Goal: Task Accomplishment & Management: Complete application form

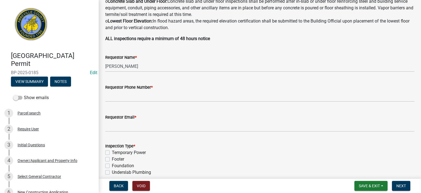
scroll to position [142, 0]
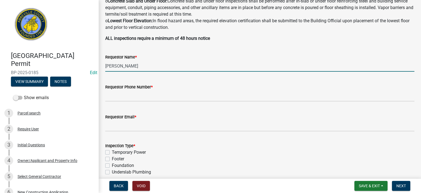
click at [168, 70] on input "[PERSON_NAME]" at bounding box center [259, 65] width 309 height 11
type input "S"
type input "[PERSON_NAME]"
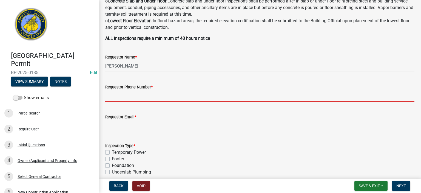
click at [167, 99] on input "Requestor Phone Number *" at bounding box center [259, 95] width 309 height 11
type input "8643662400"
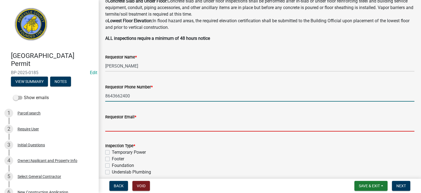
type input "[EMAIL_ADDRESS][DOMAIN_NAME]"
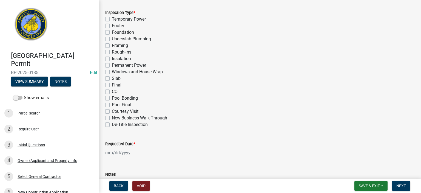
scroll to position [285, 0]
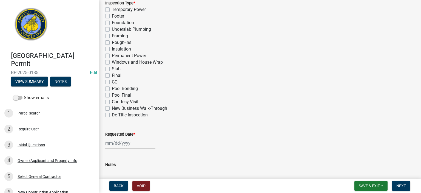
click at [112, 75] on label "Final" at bounding box center [117, 75] width 10 height 7
click at [112, 75] on input "Final" at bounding box center [114, 74] width 4 height 4
checkbox input "true"
checkbox input "false"
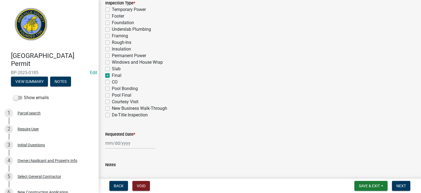
checkbox input "false"
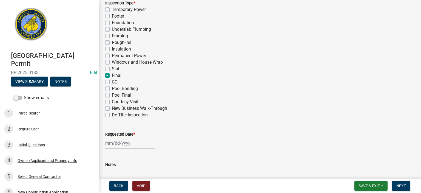
checkbox input "false"
checkbox input "true"
checkbox input "false"
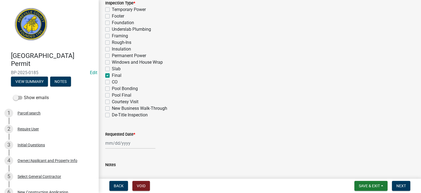
checkbox input "false"
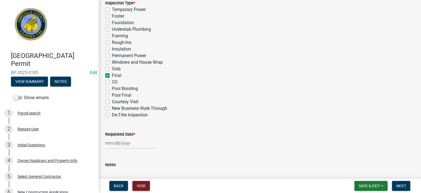
click at [139, 141] on div at bounding box center [130, 142] width 50 height 11
select select "8"
select select "2025"
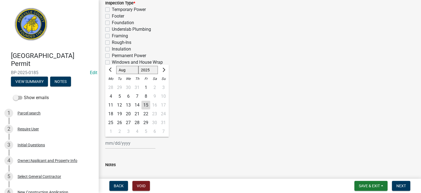
click at [146, 104] on div "15" at bounding box center [145, 105] width 9 height 9
type input "[DATE]"
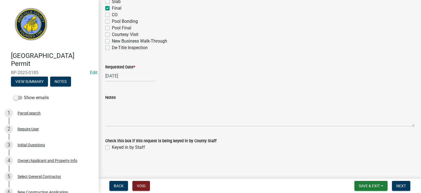
scroll to position [352, 0]
click at [112, 146] on label "Keyed in by Staff" at bounding box center [128, 146] width 33 height 7
click at [112, 146] on input "Keyed in by Staff" at bounding box center [114, 145] width 4 height 4
checkbox input "true"
click at [400, 185] on span "Next" at bounding box center [401, 185] width 10 height 4
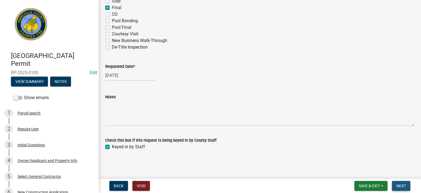
scroll to position [0, 0]
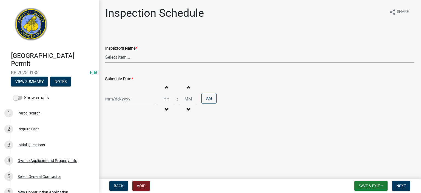
click at [151, 60] on select "Select Item... [EMAIL_ADDRESS][DOMAIN_NAME] ([PERSON_NAME]) [EMAIL_ADDRESS][DOM…" at bounding box center [259, 56] width 309 height 11
select select "56be3ac8-4e2d-49a7-9260-658958e29c03"
click at [105, 51] on select "Select Item... [EMAIL_ADDRESS][DOMAIN_NAME] ([PERSON_NAME]) [EMAIL_ADDRESS][DOM…" at bounding box center [259, 56] width 309 height 11
select select "8"
select select "2025"
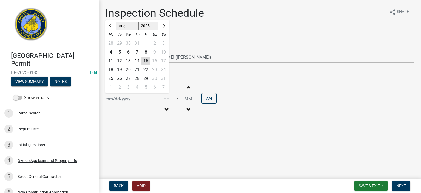
click at [140, 95] on div "[PERSON_NAME] Feb Mar Apr [PERSON_NAME][DATE] Oct Nov [DATE] 1526 1527 1528 152…" at bounding box center [130, 98] width 50 height 11
click at [147, 61] on div "15" at bounding box center [145, 60] width 9 height 9
type input "[DATE]"
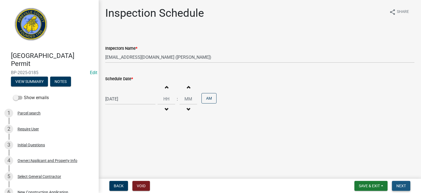
click at [401, 184] on span "Next" at bounding box center [401, 185] width 10 height 4
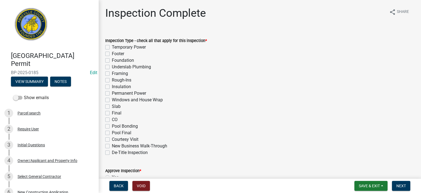
click at [112, 112] on label "Final" at bounding box center [117, 113] width 10 height 7
click at [112, 112] on input "Final" at bounding box center [114, 112] width 4 height 4
checkbox input "true"
checkbox input "false"
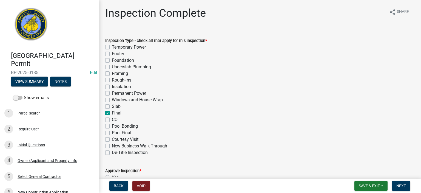
checkbox input "false"
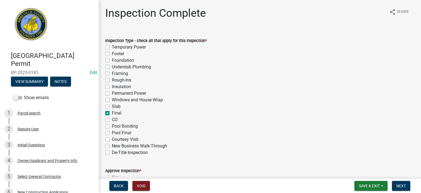
checkbox input "false"
checkbox input "true"
checkbox input "false"
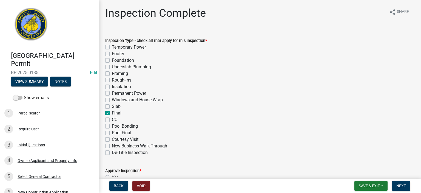
checkbox input "false"
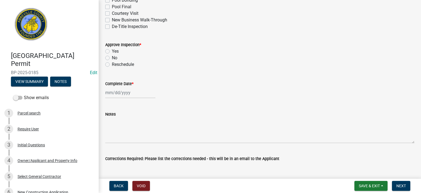
scroll to position [131, 0]
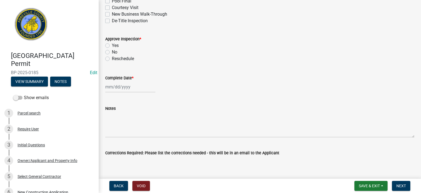
click at [110, 45] on div "Yes" at bounding box center [259, 45] width 309 height 7
click at [112, 45] on label "Yes" at bounding box center [115, 45] width 7 height 7
click at [112, 45] on input "Yes" at bounding box center [114, 44] width 4 height 4
radio input "true"
select select "8"
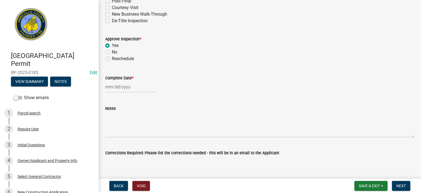
select select "2025"
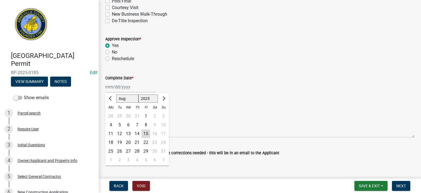
click at [133, 86] on div "[PERSON_NAME] Feb Mar Apr [PERSON_NAME][DATE] Oct Nov [DATE] 1526 1527 1528 152…" at bounding box center [130, 86] width 50 height 11
click at [145, 131] on div "15" at bounding box center [145, 133] width 9 height 9
type input "[DATE]"
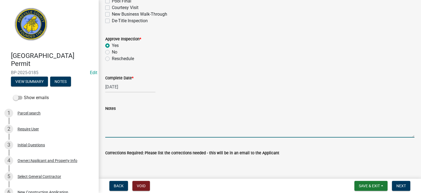
click at [136, 123] on textarea "Notes" at bounding box center [259, 124] width 309 height 26
click at [198, 114] on textarea "15 Windows in courtyard area and 14 on [PERSON_NAME] g lot side," at bounding box center [259, 124] width 309 height 26
click at [227, 119] on textarea "15 Windows in courtyard area and 14 on parking lot side," at bounding box center [259, 124] width 309 height 26
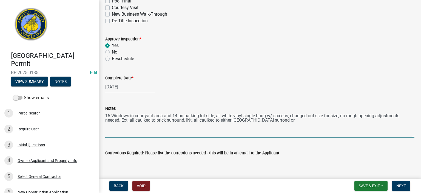
click at [191, 121] on textarea "15 Windows in courtyard area and 14 on parking lot side, all white vinyl single…" at bounding box center [259, 124] width 309 height 26
click at [258, 120] on textarea "15 Windows in courtyard area and 14 on parking lot side, all white vinyl single…" at bounding box center [259, 124] width 309 height 26
click at [272, 121] on textarea "15 Windows in courtyard area and 14 on parking lot side, all white vinyl single…" at bounding box center [259, 124] width 309 height 26
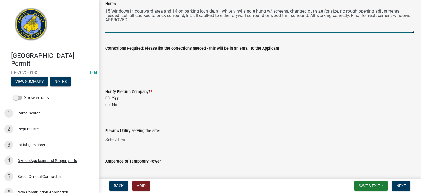
scroll to position [241, 0]
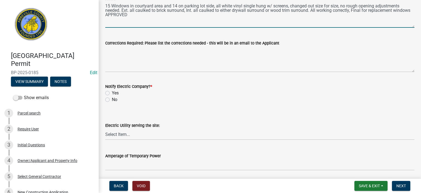
type textarea "15 Windows in courtyard area and 14 on parking lot side, all white vinyl single…"
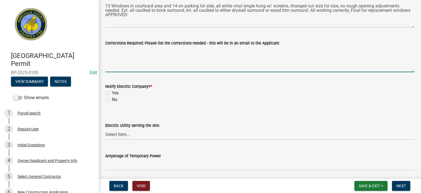
click at [147, 60] on textarea "Corrections Required: Please list the corrections needed - this will be in an e…" at bounding box center [259, 59] width 309 height 26
type textarea "none"
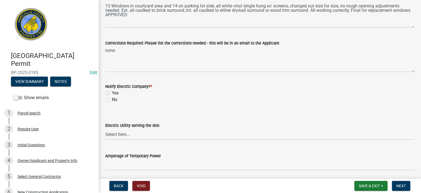
click at [107, 102] on div "No" at bounding box center [259, 99] width 309 height 7
click at [112, 98] on label "No" at bounding box center [114, 99] width 5 height 7
click at [112, 98] on input "No" at bounding box center [114, 98] width 4 height 4
radio input "true"
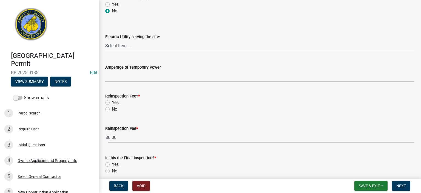
scroll to position [354, 0]
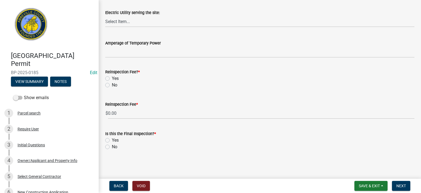
click at [112, 85] on label "No" at bounding box center [114, 85] width 5 height 7
click at [112, 85] on input "No" at bounding box center [114, 84] width 4 height 4
radio input "true"
click at [112, 140] on label "Yes" at bounding box center [115, 140] width 7 height 7
click at [112, 140] on input "Yes" at bounding box center [114, 139] width 4 height 4
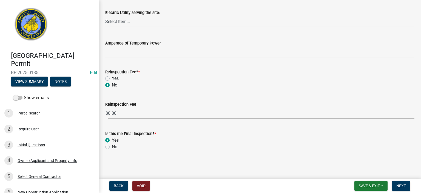
radio input "true"
click at [401, 186] on span "Next" at bounding box center [401, 185] width 10 height 4
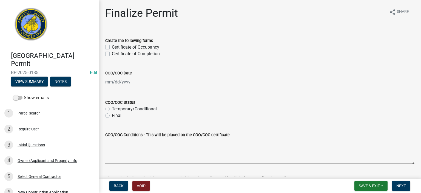
click at [112, 53] on label "Certificate of Completion" at bounding box center [136, 53] width 48 height 7
click at [112, 53] on input "Certificate of Completion" at bounding box center [114, 52] width 4 height 4
checkbox input "true"
checkbox input "false"
checkbox input "true"
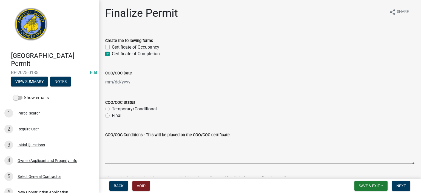
select select "8"
select select "2025"
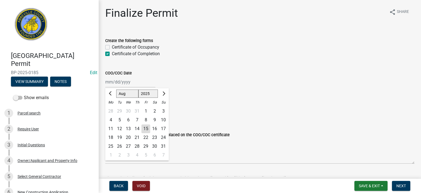
click at [141, 84] on div "[PERSON_NAME] Feb Mar Apr [PERSON_NAME][DATE] Oct Nov [DATE] 1526 1527 1528 152…" at bounding box center [130, 81] width 50 height 11
click at [145, 129] on div "15" at bounding box center [145, 128] width 9 height 9
type input "[DATE]"
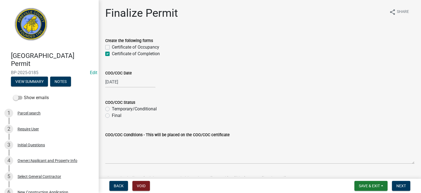
click at [112, 115] on label "Final" at bounding box center [117, 115] width 10 height 7
click at [112, 115] on input "Final" at bounding box center [114, 114] width 4 height 4
radio input "true"
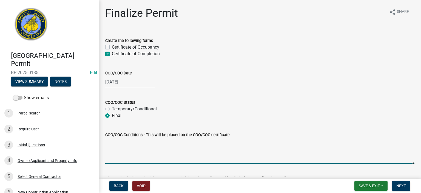
click at [129, 141] on textarea "COO/COC Conditions - This will be placed on the COO/COC certificate" at bounding box center [259, 151] width 309 height 26
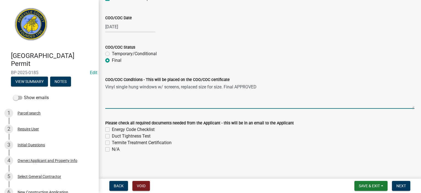
scroll to position [57, 0]
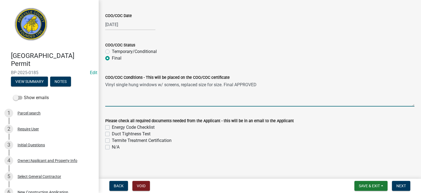
type textarea "Vinyl single hung windows w/ screens, replaced size for size. Final APPROVED"
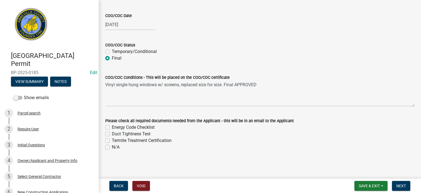
click at [112, 147] on label "N/A" at bounding box center [116, 147] width 8 height 7
click at [112, 147] on input "N/A" at bounding box center [114, 146] width 4 height 4
checkbox input "true"
checkbox input "false"
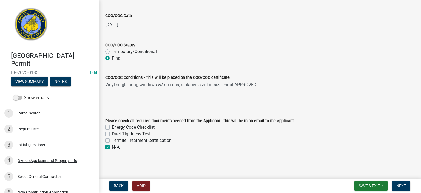
checkbox input "false"
checkbox input "true"
click at [402, 186] on span "Next" at bounding box center [401, 185] width 10 height 4
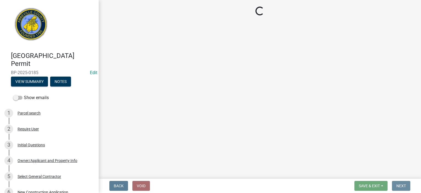
scroll to position [0, 0]
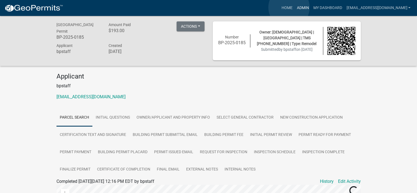
click at [294, 7] on link "Admin" at bounding box center [302, 8] width 16 height 10
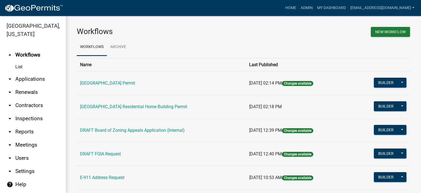
click at [30, 79] on link "arrow_drop_down Applications" at bounding box center [33, 78] width 66 height 13
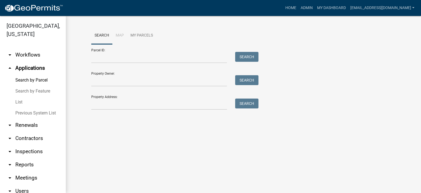
click at [19, 102] on link "List" at bounding box center [33, 101] width 66 height 11
